Goal: Check status: Check status

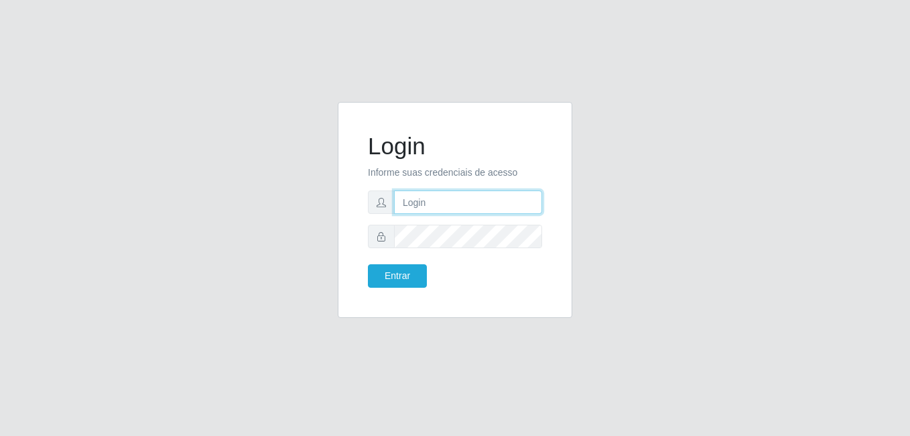
drag, startPoint x: 420, startPoint y: 206, endPoint x: 405, endPoint y: 206, distance: 14.8
click at [405, 206] on input "text" at bounding box center [468, 201] width 148 height 23
click at [409, 210] on input "text" at bounding box center [468, 201] width 148 height 23
type input "M"
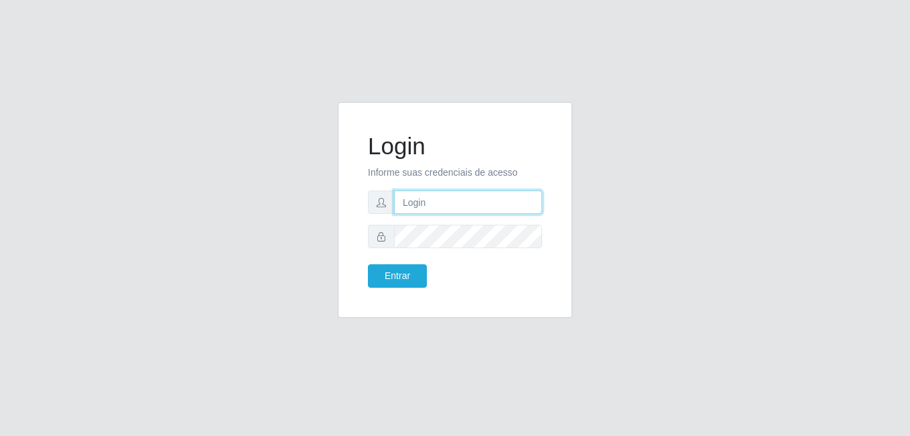
type input "M"
type input "micarlamiranda@gmail.com"
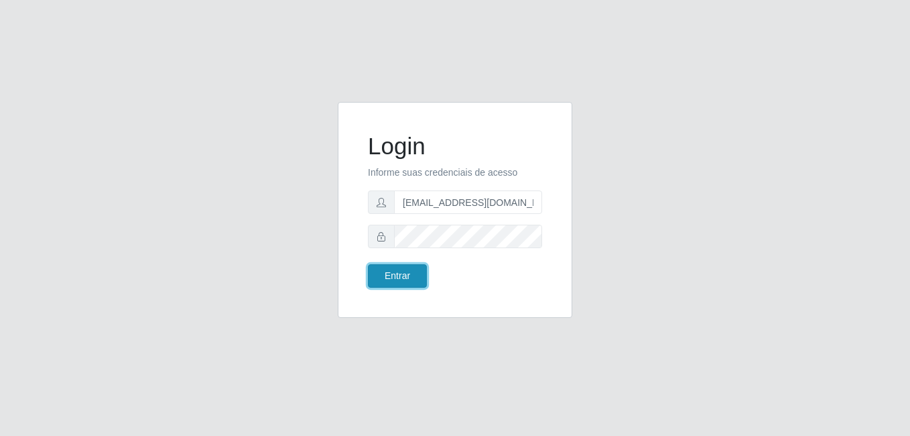
click at [397, 281] on button "Entrar" at bounding box center [397, 275] width 59 height 23
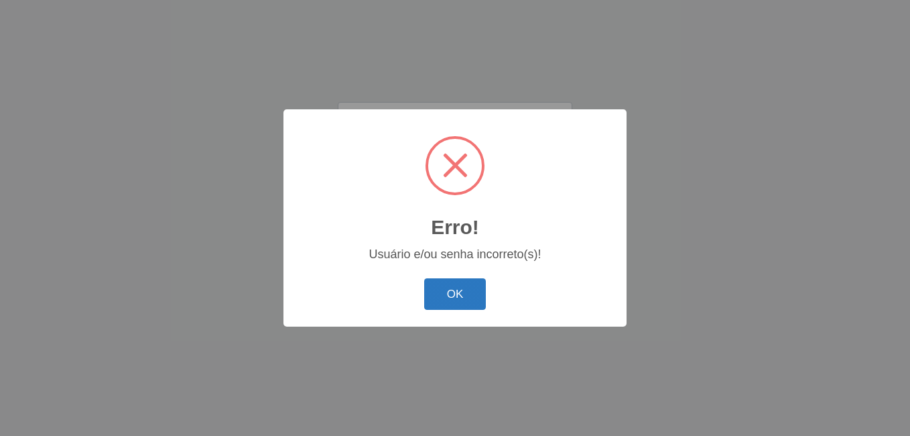
click at [468, 298] on button "OK" at bounding box center [455, 294] width 62 height 32
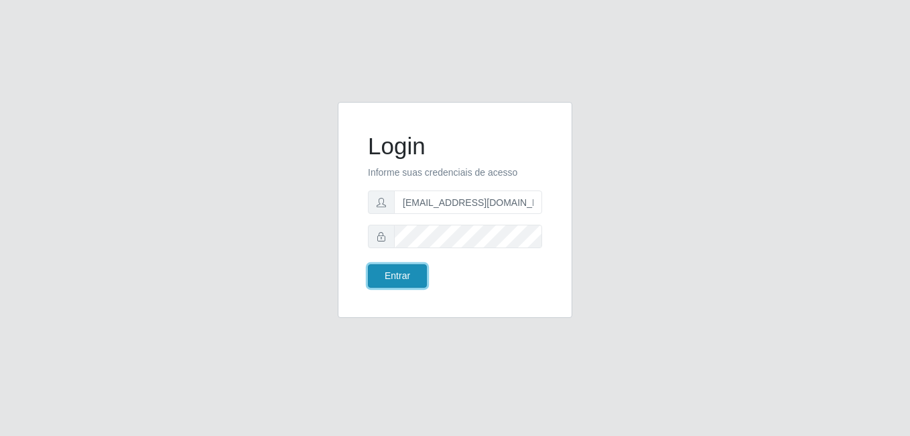
click at [416, 268] on button "Entrar" at bounding box center [397, 275] width 59 height 23
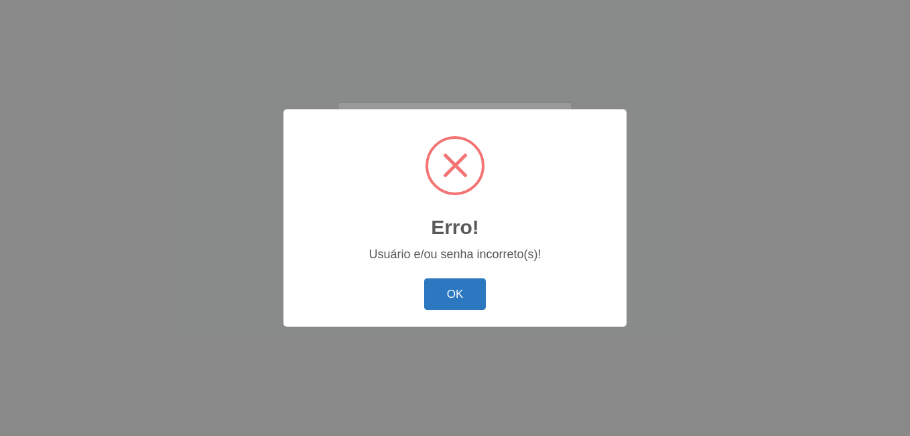
click at [436, 289] on button "OK" at bounding box center [455, 294] width 62 height 32
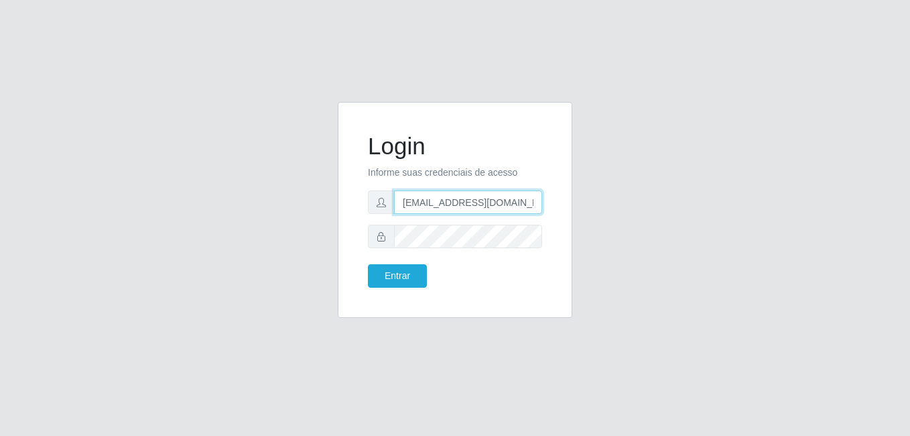
drag, startPoint x: 519, startPoint y: 199, endPoint x: 258, endPoint y: 260, distance: 267.8
click at [258, 260] on div "Login Informe suas credenciais de acesso micarlamiranda@gmail.com Entrar" at bounding box center [455, 218] width 764 height 232
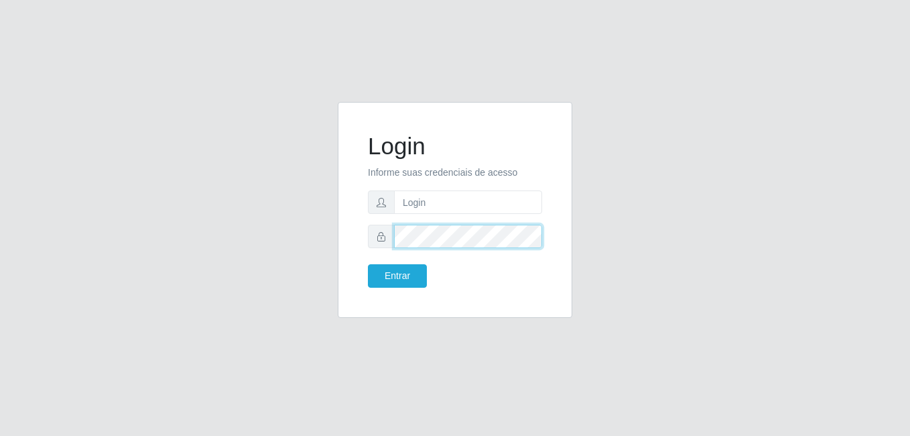
click at [259, 269] on div "Login Informe suas credenciais de acesso Entrar" at bounding box center [455, 218] width 764 height 232
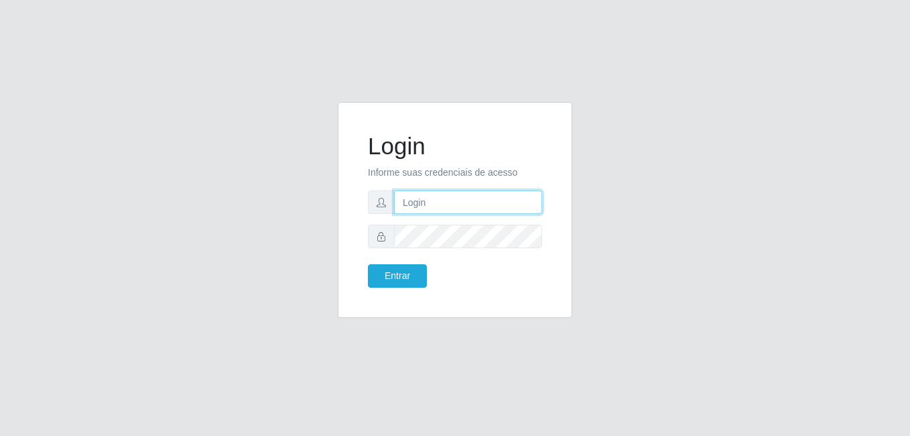
click at [408, 202] on input "text" at bounding box center [468, 201] width 148 height 23
type input "raquelsouzarebecca@gmail.com"
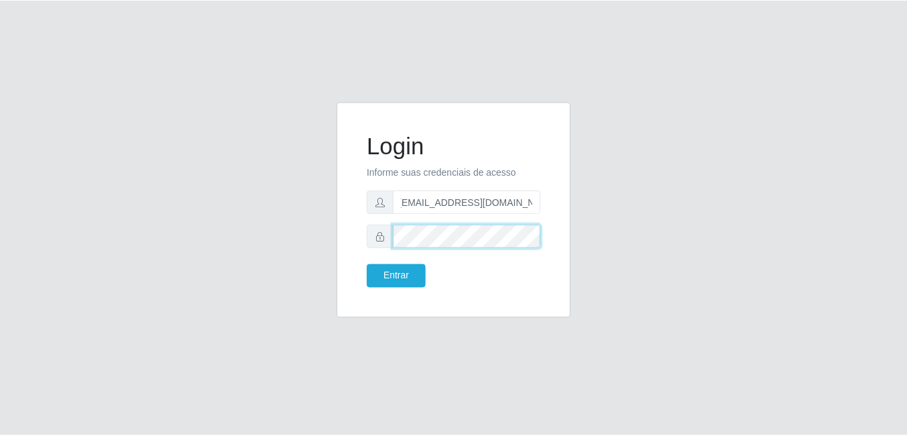
scroll to position [0, 0]
click at [368, 264] on button "Entrar" at bounding box center [397, 275] width 59 height 23
click button "Entrar" at bounding box center [397, 275] width 59 height 23
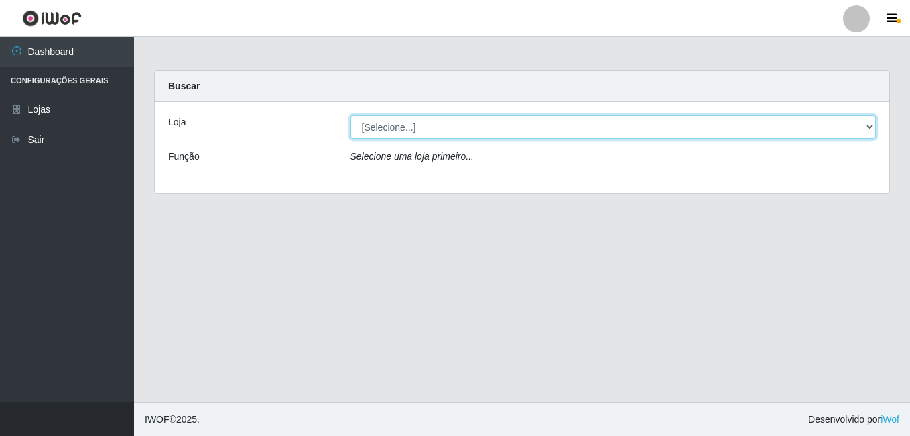
click at [869, 129] on select "[Selecione...] C-ASA Zona Norte" at bounding box center [614, 126] width 526 height 23
select select "239"
click at [351, 115] on select "[Selecione...] C-ASA Zona Norte" at bounding box center [614, 126] width 526 height 23
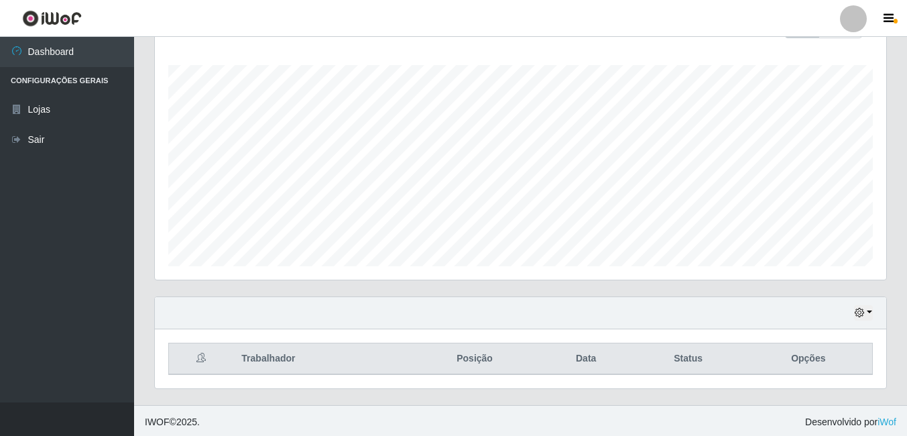
scroll to position [216, 0]
click at [868, 311] on button "button" at bounding box center [863, 309] width 19 height 15
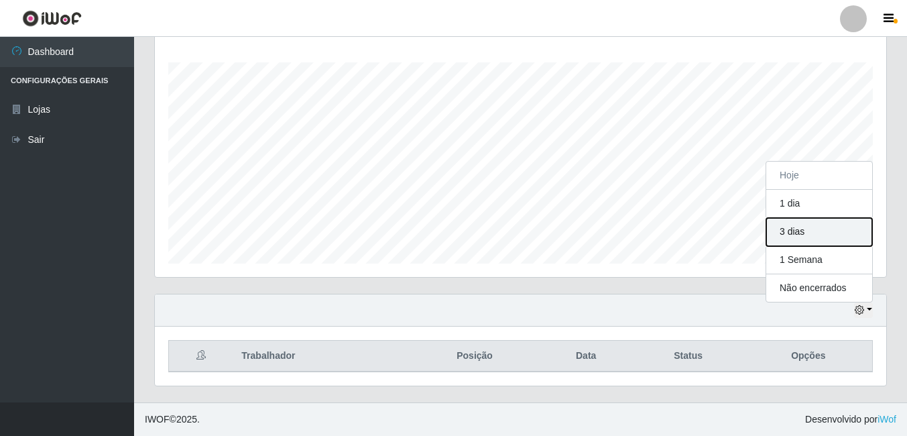
click at [813, 231] on button "3 dias" at bounding box center [819, 232] width 106 height 28
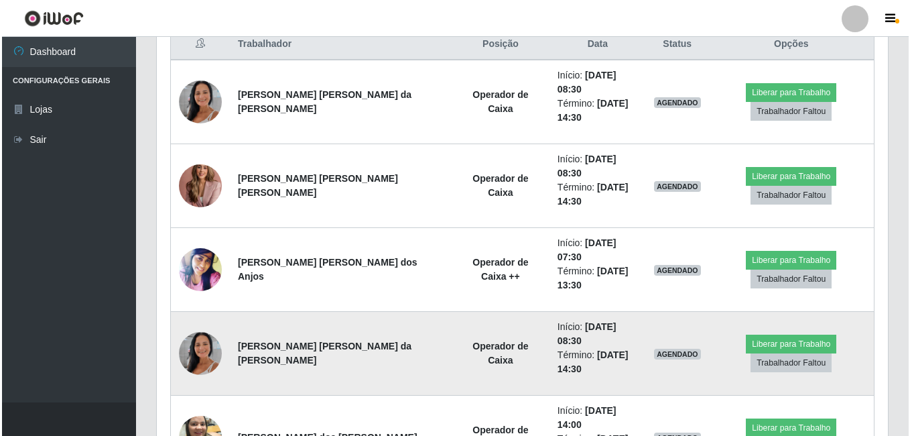
scroll to position [551, 0]
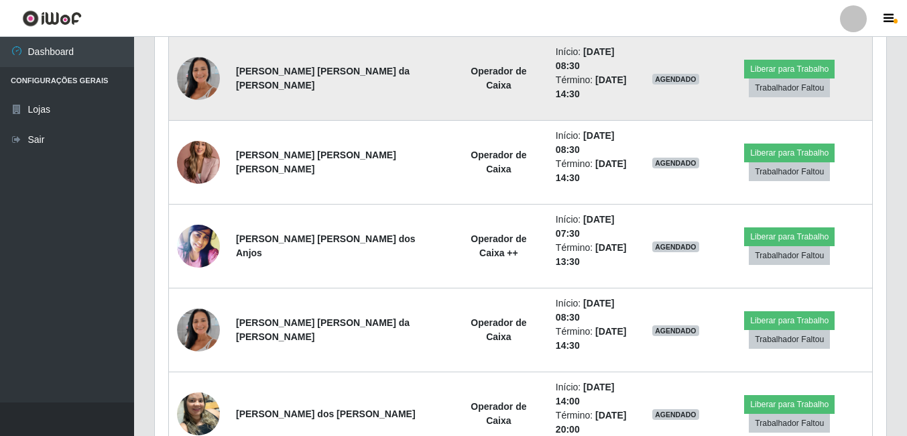
click at [198, 80] on img at bounding box center [198, 78] width 43 height 76
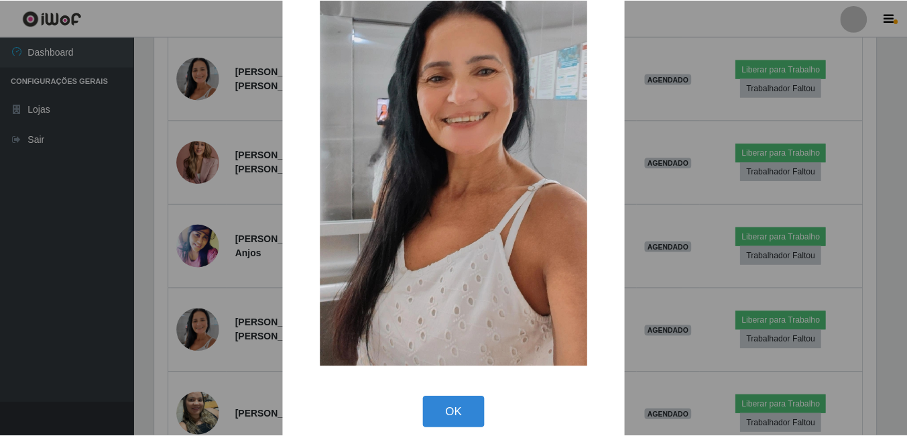
scroll to position [158, 0]
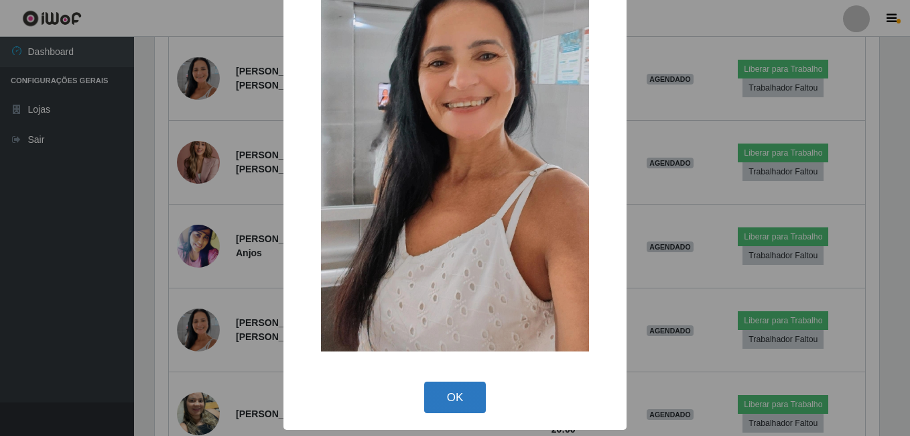
click at [444, 400] on button "OK" at bounding box center [455, 397] width 62 height 32
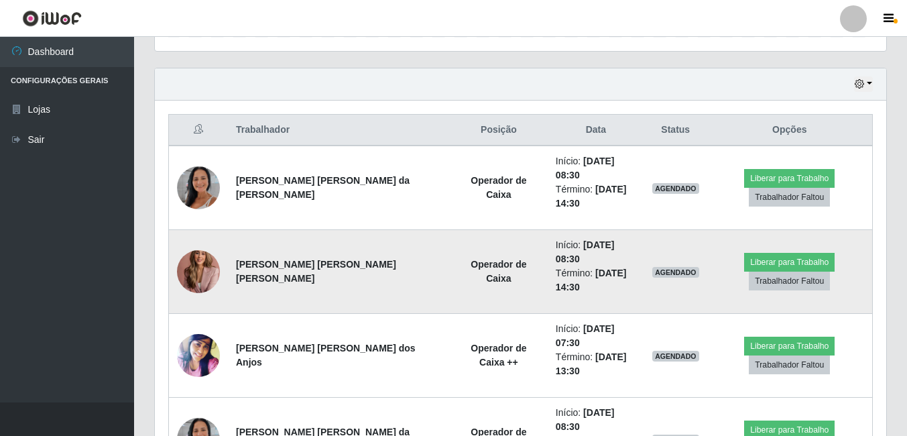
scroll to position [417, 0]
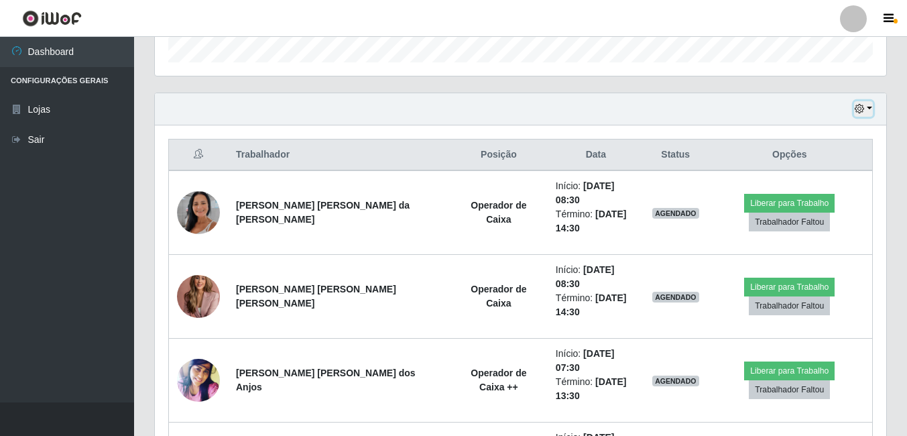
click at [871, 109] on button "button" at bounding box center [863, 108] width 19 height 15
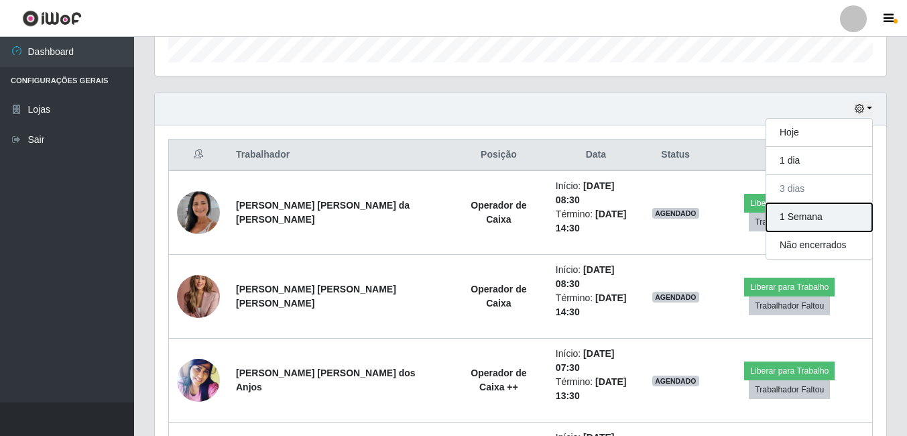
click at [839, 224] on button "1 Semana" at bounding box center [819, 217] width 106 height 28
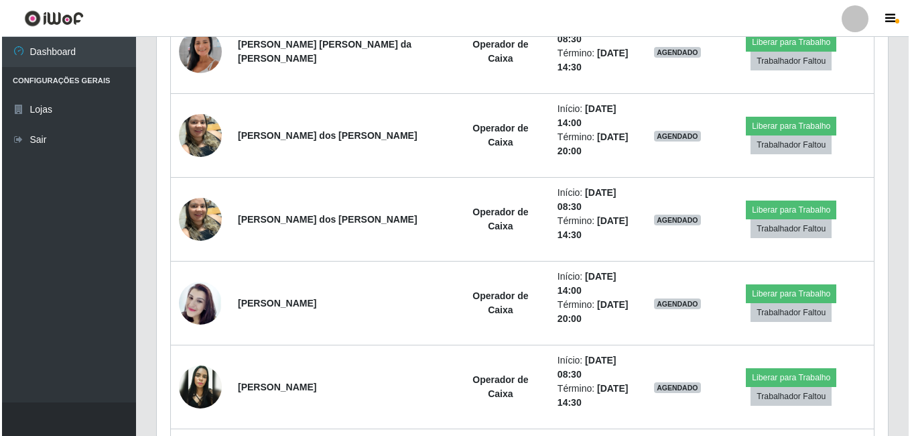
scroll to position [843, 0]
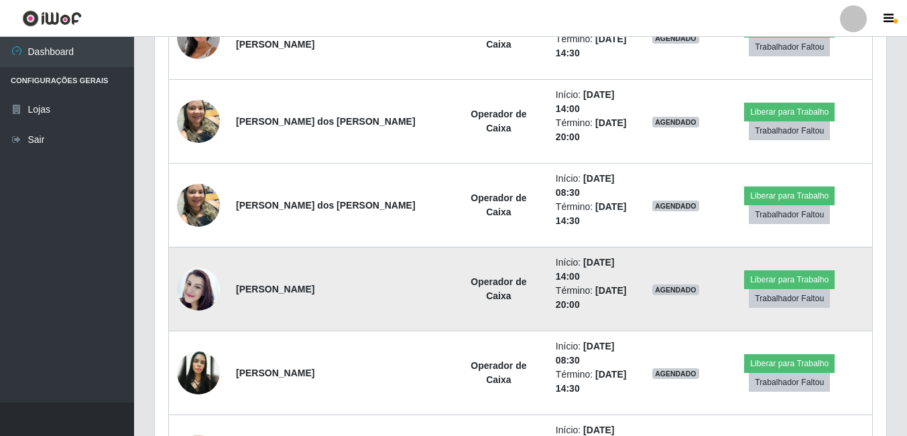
click at [198, 251] on img at bounding box center [198, 289] width 43 height 76
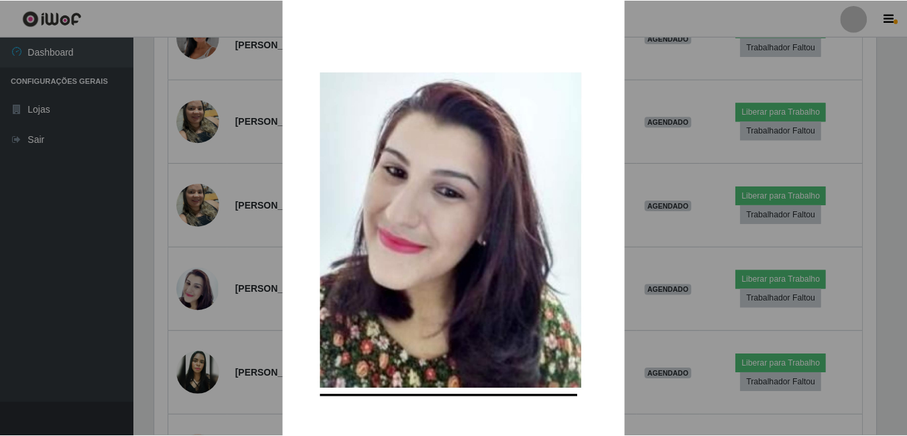
scroll to position [158, 0]
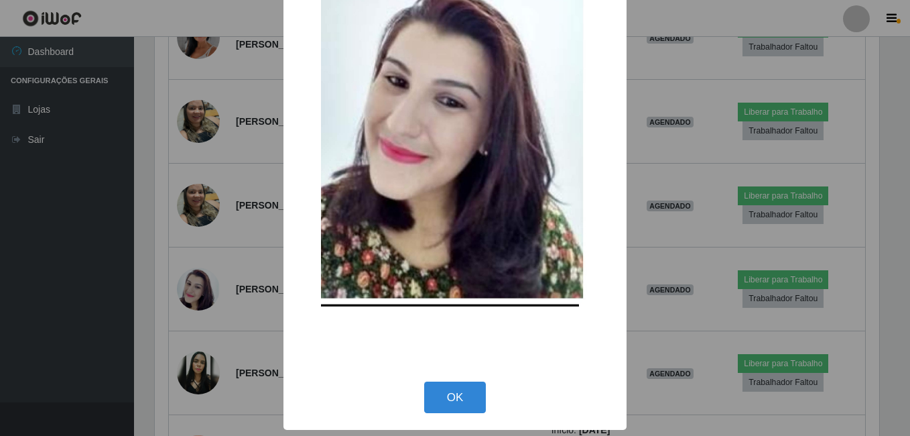
click at [475, 414] on div "OK Cancel" at bounding box center [455, 397] width 316 height 38
click at [436, 406] on button "OK" at bounding box center [455, 397] width 62 height 32
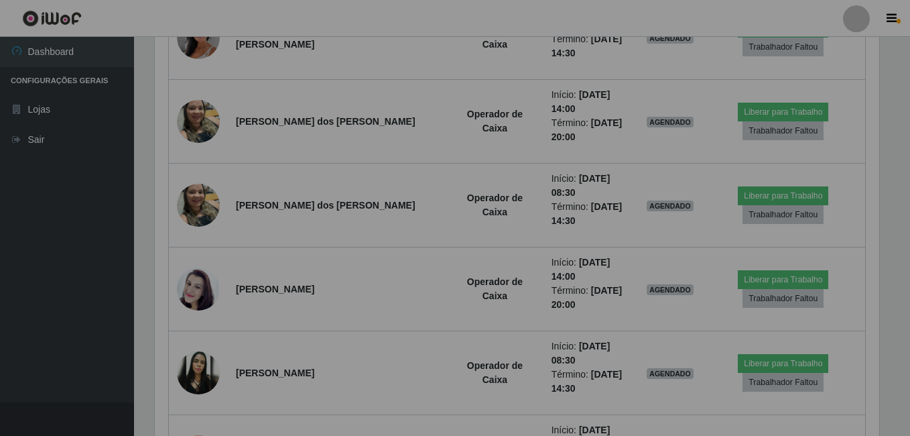
scroll to position [278, 731]
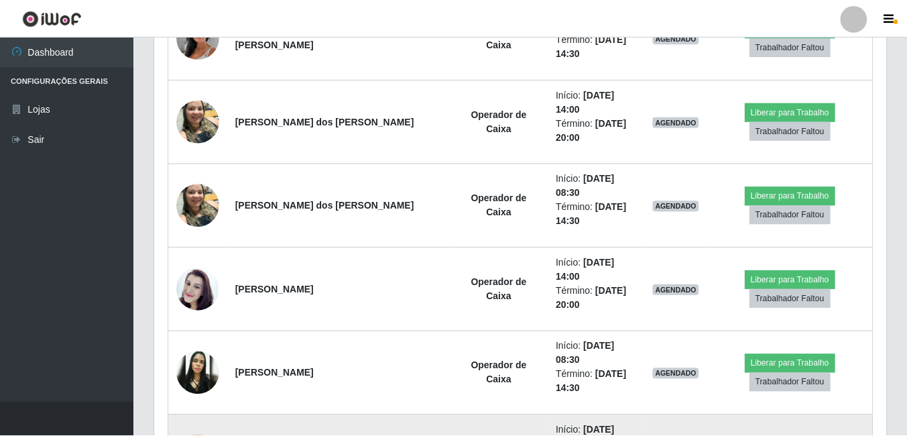
scroll to position [278, 725]
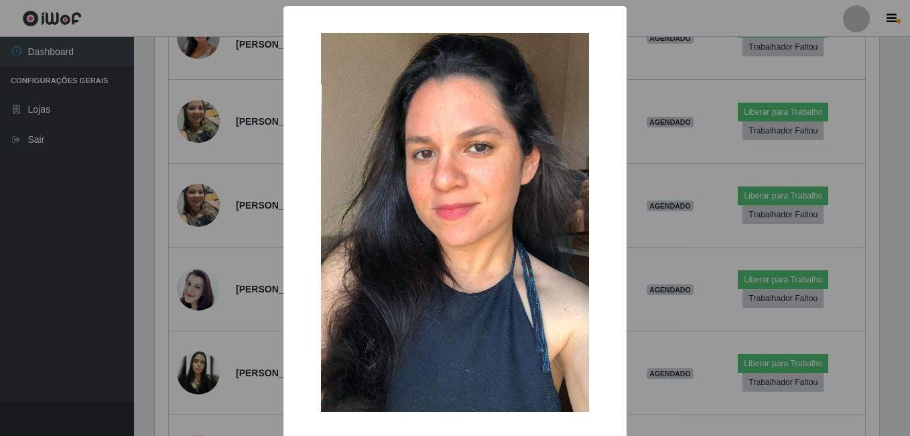
click at [211, 338] on div "× OK Cancel" at bounding box center [455, 218] width 910 height 436
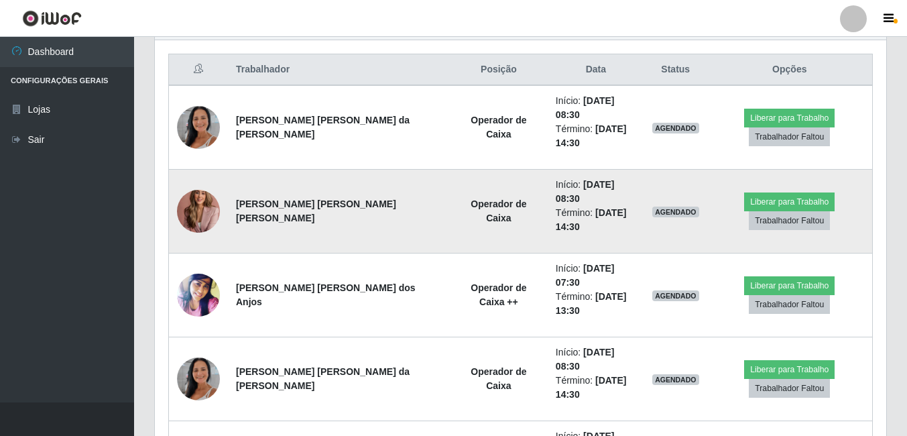
scroll to position [441, 0]
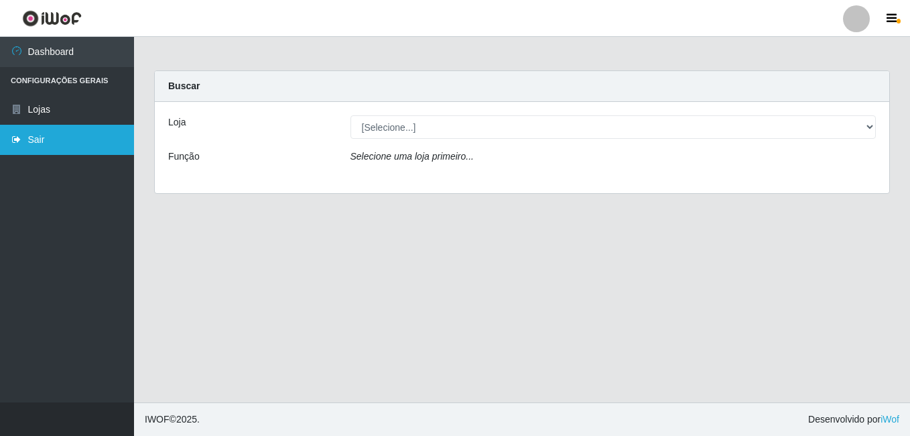
click at [42, 143] on link "Sair" at bounding box center [67, 140] width 134 height 30
